Goal: Task Accomplishment & Management: Complete application form

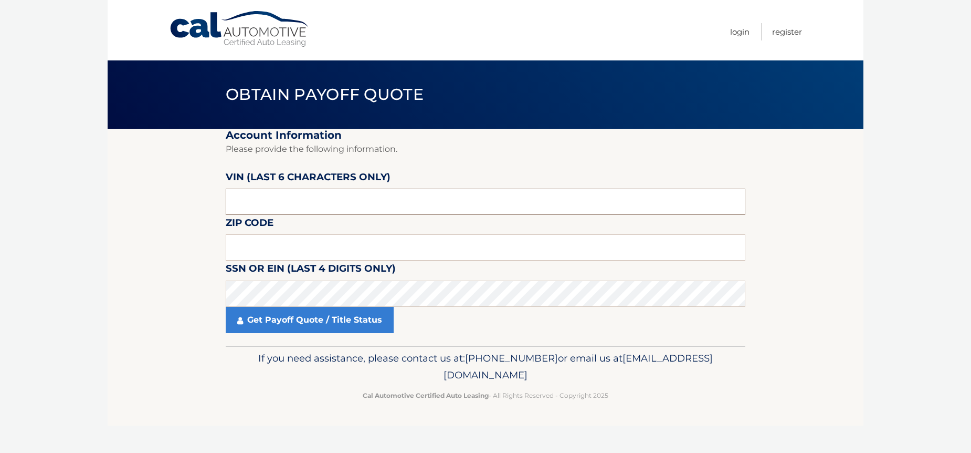
click at [254, 198] on input "text" at bounding box center [486, 201] width 520 height 26
type input "597121"
click at [253, 252] on input "text" at bounding box center [486, 247] width 520 height 26
drag, startPoint x: 303, startPoint y: 251, endPoint x: 307, endPoint y: 243, distance: 8.7
click at [306, 248] on input "text" at bounding box center [486, 247] width 520 height 26
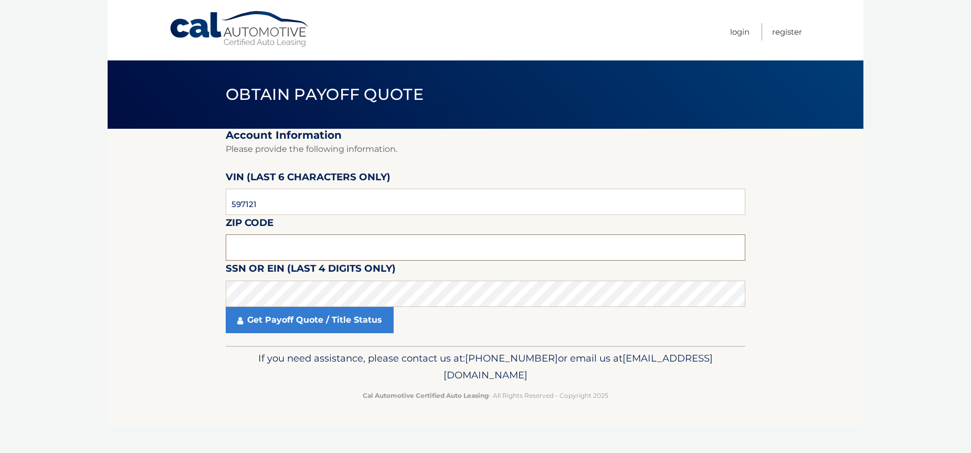
click at [249, 250] on input "text" at bounding box center [486, 247] width 520 height 26
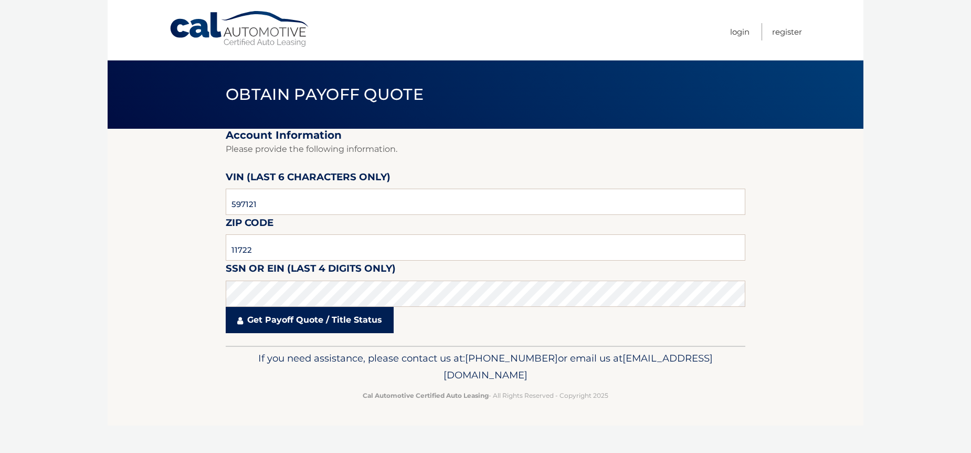
click at [313, 317] on link "Get Payoff Quote / Title Status" at bounding box center [310, 320] width 168 height 26
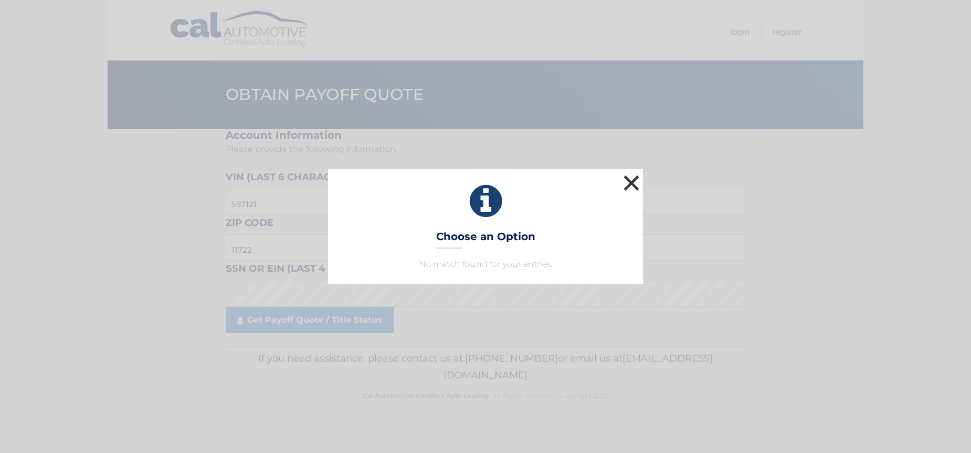
click at [629, 182] on button "×" at bounding box center [631, 182] width 21 height 21
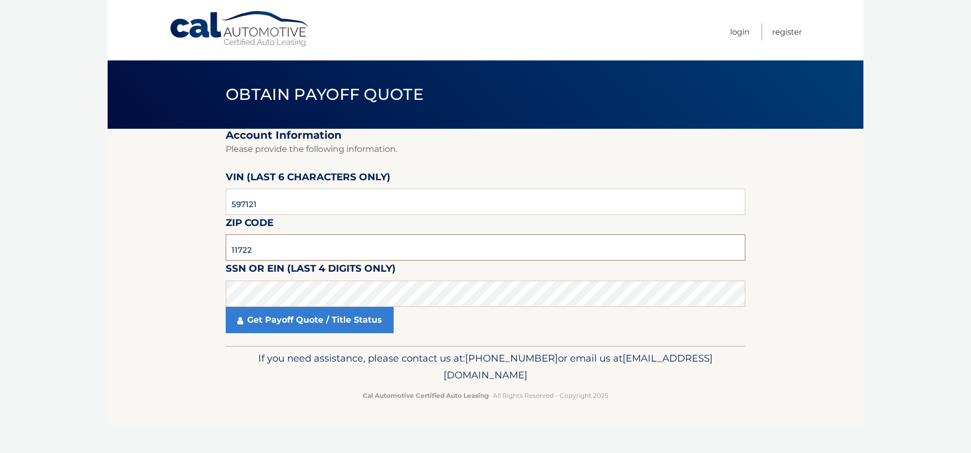
drag, startPoint x: 253, startPoint y: 250, endPoint x: 215, endPoint y: 252, distance: 37.8
click at [215, 252] on section "Account Information Please provide the following information. VIN (last 6 chara…" at bounding box center [486, 237] width 756 height 217
click at [112, 244] on section "Account Information Please provide the following information. VIN (last 6 chara…" at bounding box center [486, 237] width 756 height 217
drag, startPoint x: 254, startPoint y: 249, endPoint x: 199, endPoint y: 251, distance: 54.1
click at [199, 251] on section "Account Information Please provide the following information. VIN (last 6 chara…" at bounding box center [486, 237] width 756 height 217
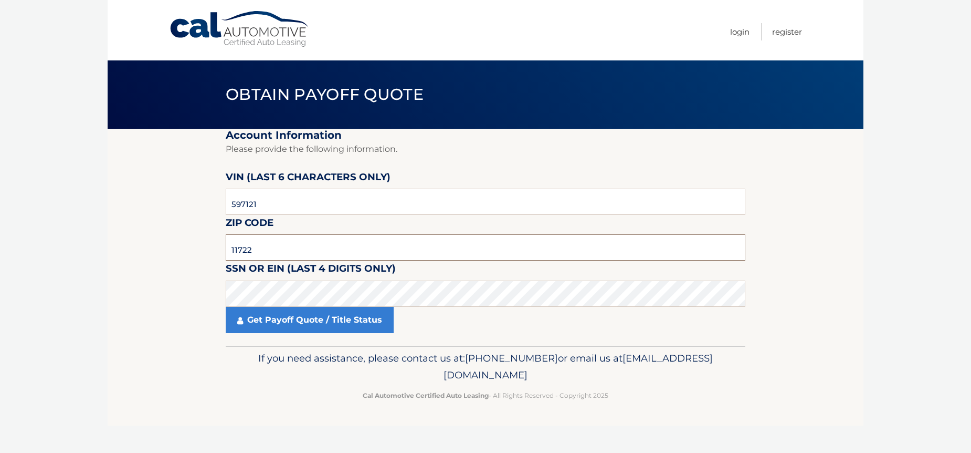
click at [255, 252] on input "11722" at bounding box center [486, 247] width 520 height 26
click at [150, 256] on section "Account Information Please provide the following information. VIN (last 6 chara…" at bounding box center [486, 237] width 756 height 217
drag, startPoint x: 253, startPoint y: 250, endPoint x: 180, endPoint y: 249, distance: 73.0
click at [180, 249] on section "Account Information Please provide the following information. VIN (last 6 chara…" at bounding box center [486, 237] width 756 height 217
type input "11772"
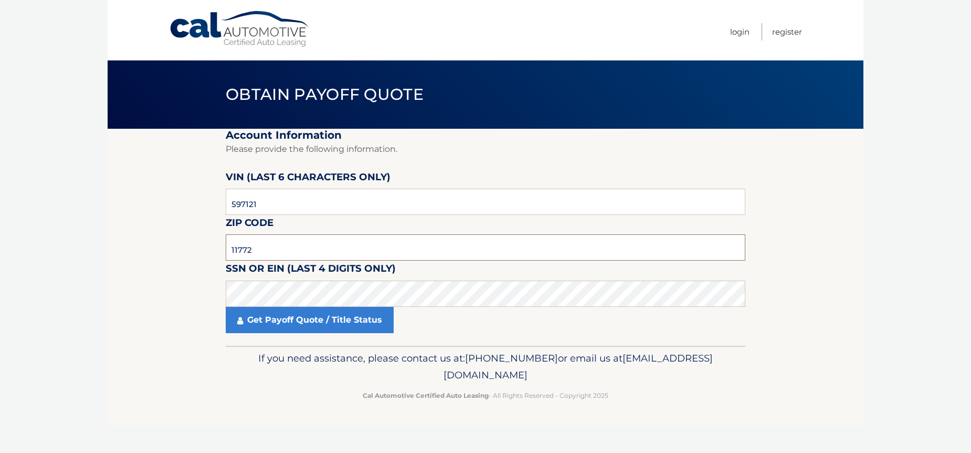
click button "For Originating Dealer" at bounding box center [0, 0] width 0 height 0
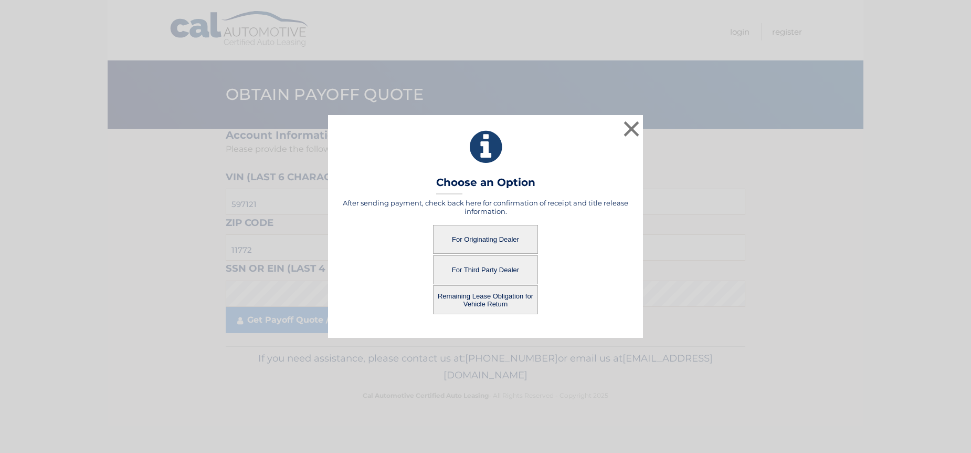
click at [511, 238] on button "For Originating Dealer" at bounding box center [485, 239] width 105 height 29
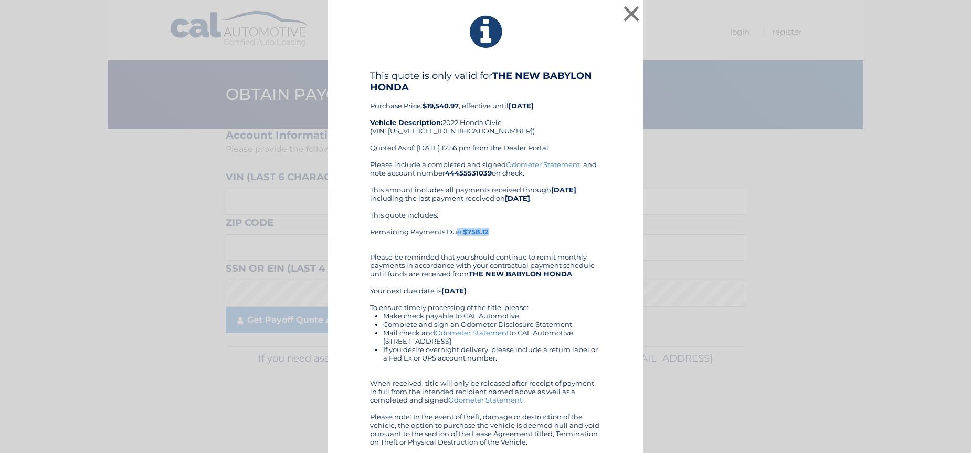
drag, startPoint x: 490, startPoint y: 229, endPoint x: 339, endPoint y: 232, distance: 151.2
click at [341, 232] on div "This quote is only valid for THE NEW BABYLON HONDA Purchase Price: $19,540.97 ,…" at bounding box center [485, 258] width 289 height 376
click at [355, 276] on div "This quote is only valid for THE NEW BABYLON HONDA Purchase Price: $19,540.97 ,…" at bounding box center [485, 258] width 289 height 376
drag, startPoint x: 457, startPoint y: 105, endPoint x: 388, endPoint y: 106, distance: 68.8
click at [388, 106] on div "This quote is only valid for THE NEW BABYLON HONDA Purchase Price: $19,540.97 ,…" at bounding box center [485, 115] width 231 height 90
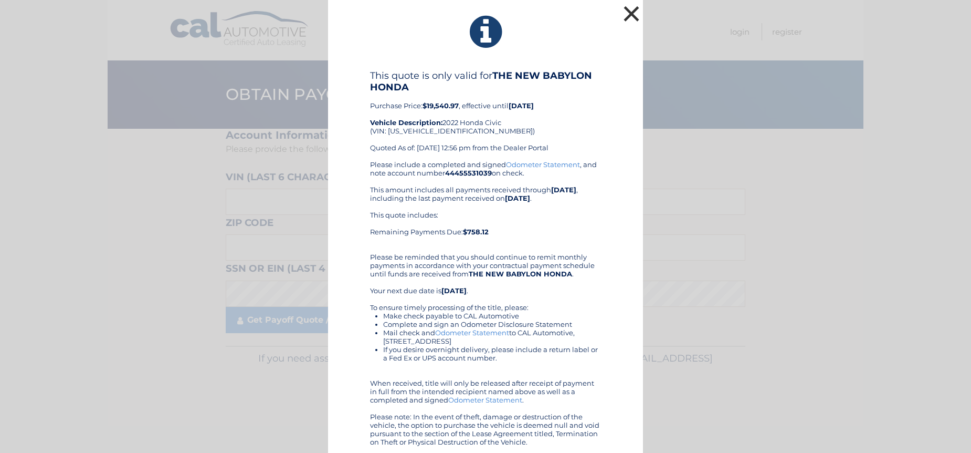
click at [626, 14] on button "×" at bounding box center [631, 13] width 21 height 21
